Goal: Find specific page/section

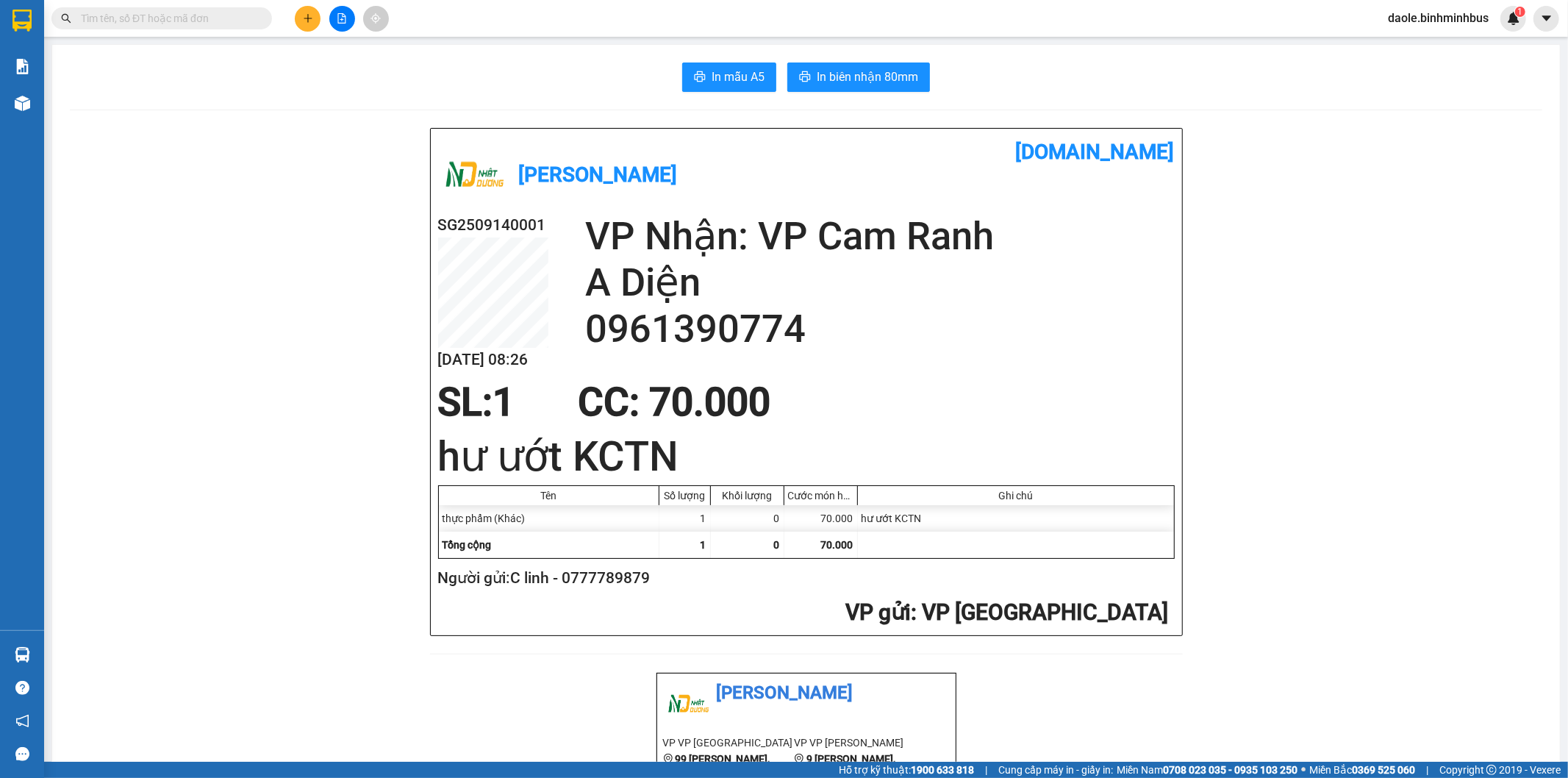
scroll to position [18283, 0]
click at [310, 20] on icon "plus" at bounding box center [308, 19] width 11 height 11
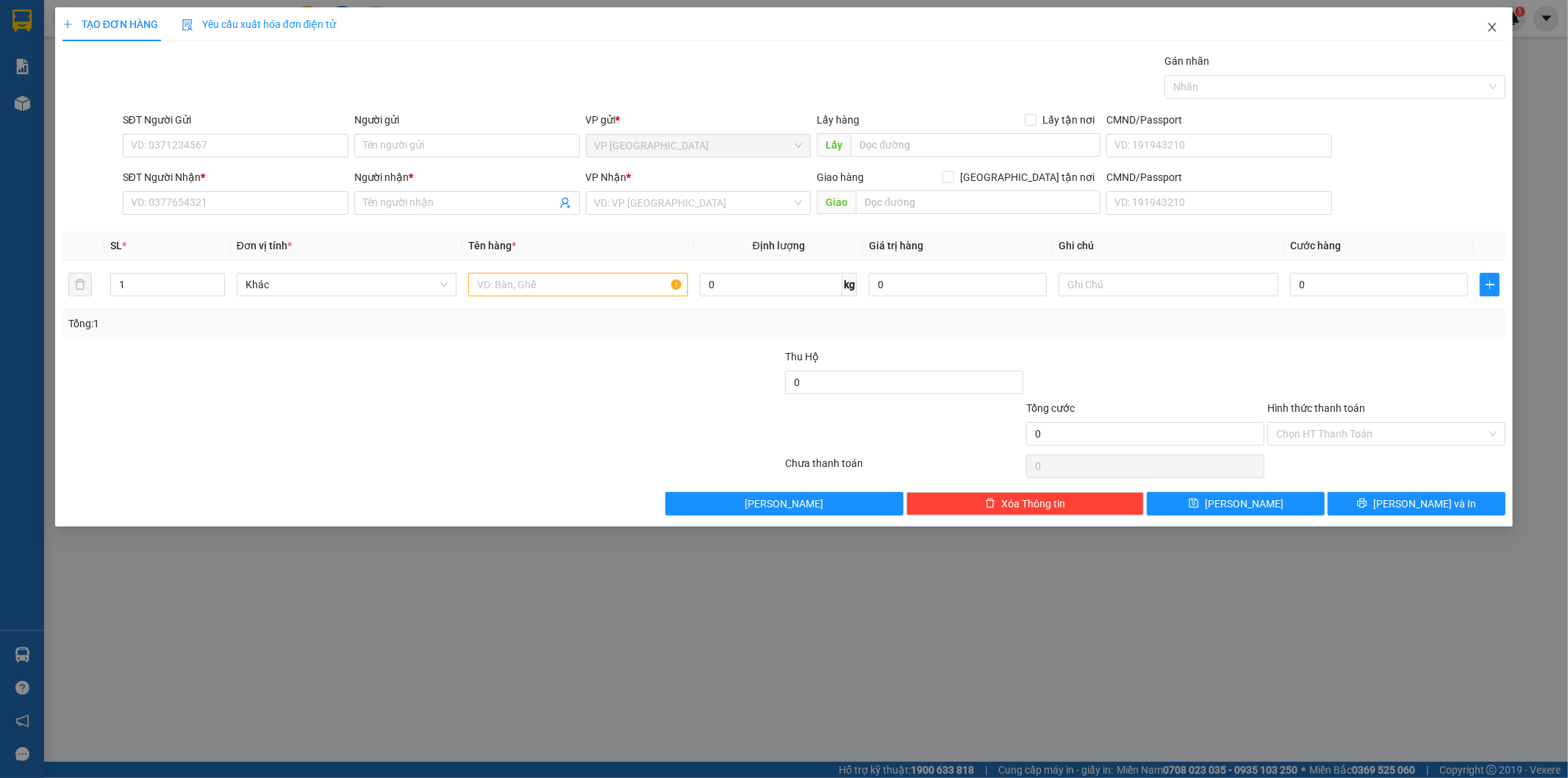
click at [1490, 32] on icon "close" at bounding box center [1493, 27] width 8 height 9
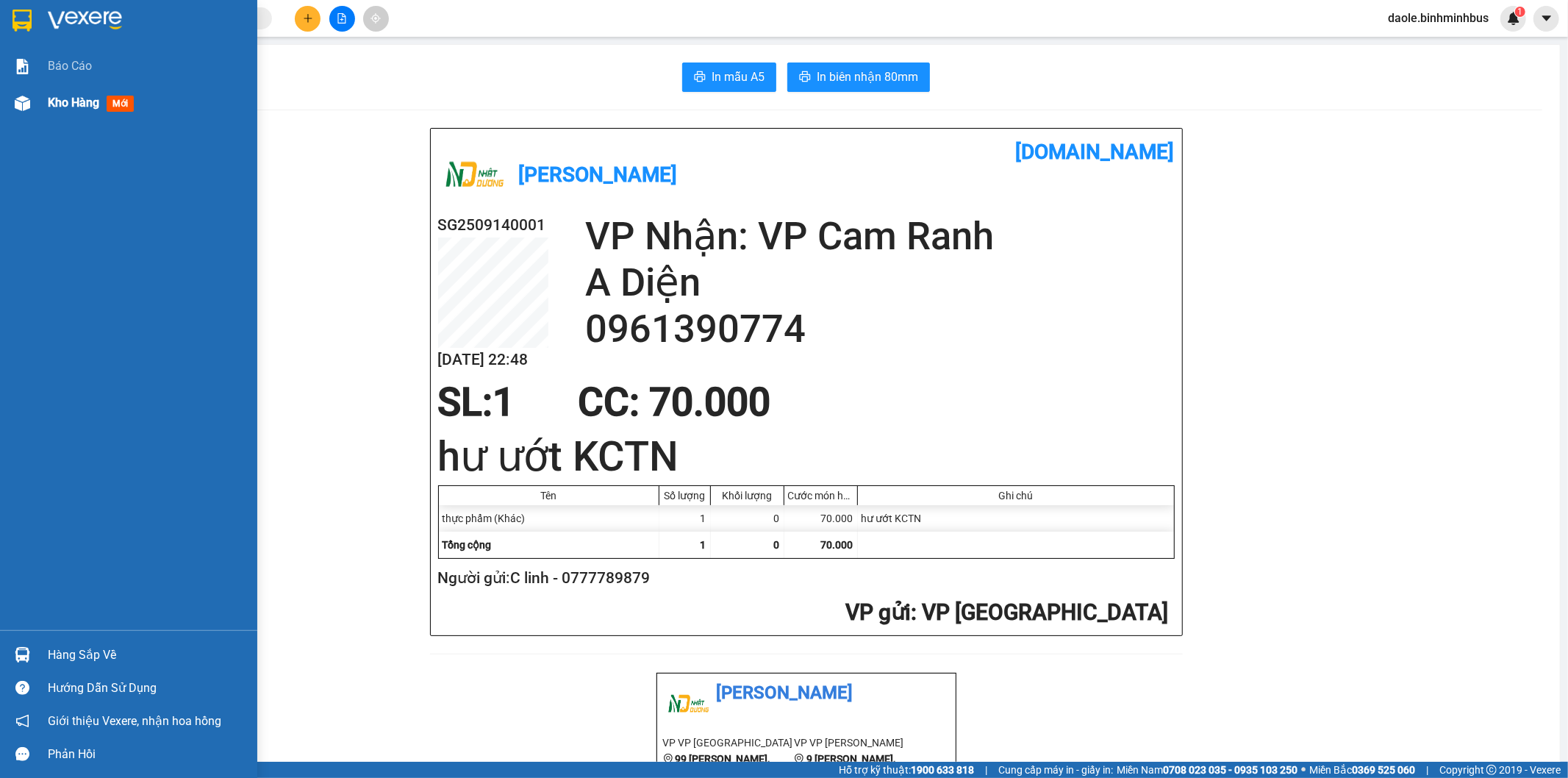
click at [62, 98] on span "Kho hàng" at bounding box center [73, 103] width 51 height 14
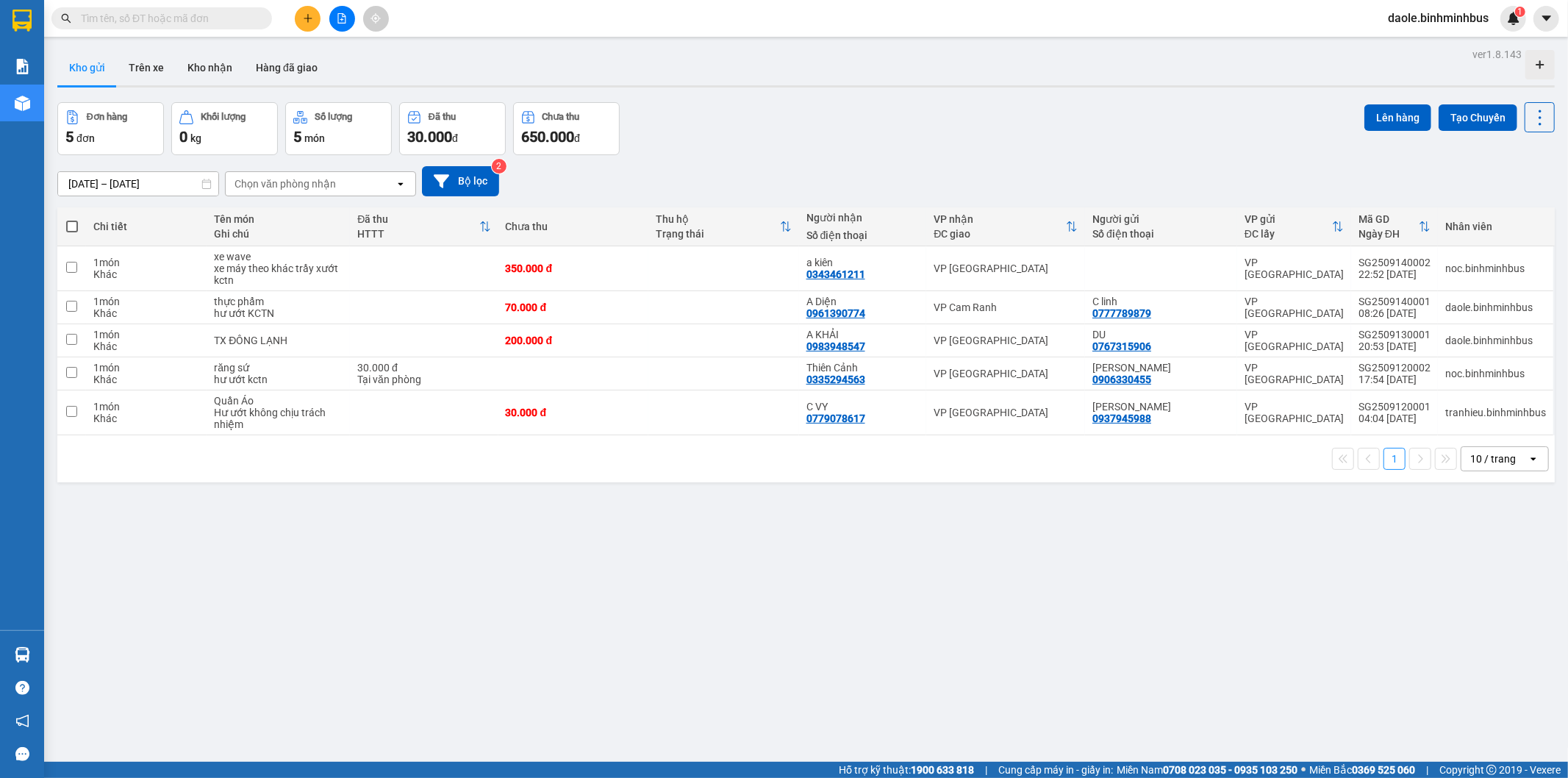
scroll to position [18283, 0]
